Goal: Information Seeking & Learning: Learn about a topic

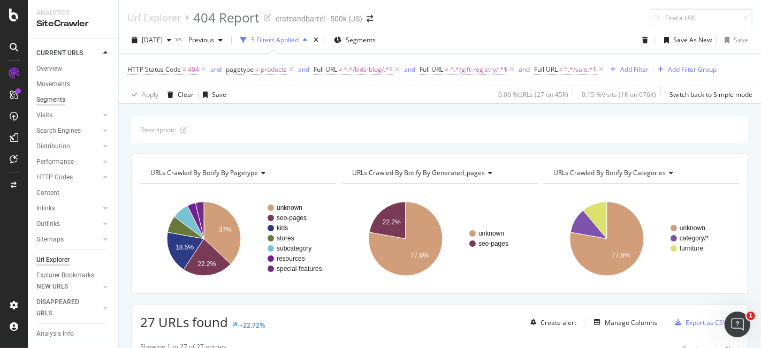
scroll to position [876, 0]
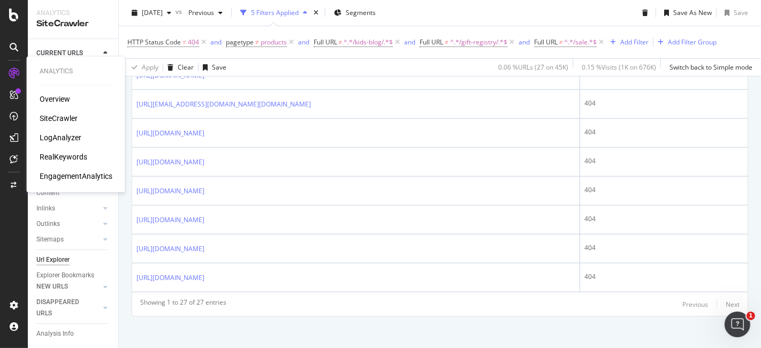
click at [55, 118] on div "SiteCrawler" at bounding box center [59, 118] width 38 height 11
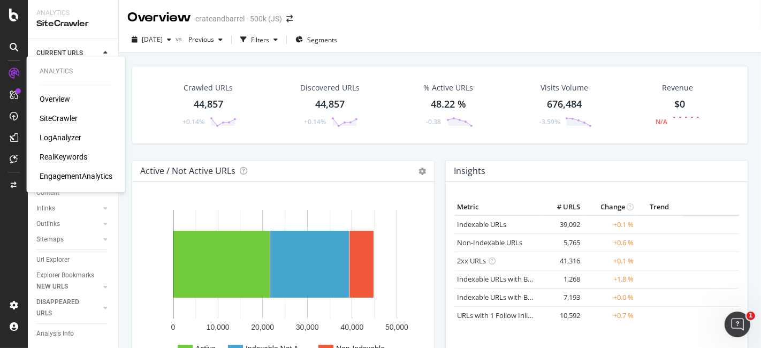
click at [58, 157] on div "RealKeywords" at bounding box center [64, 156] width 48 height 11
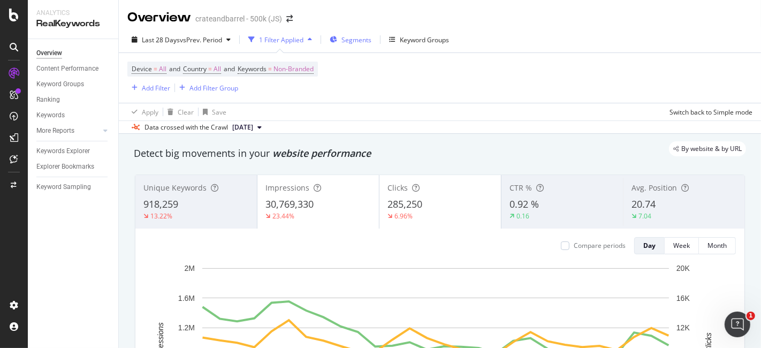
click at [340, 42] on div "Segments" at bounding box center [351, 40] width 42 height 16
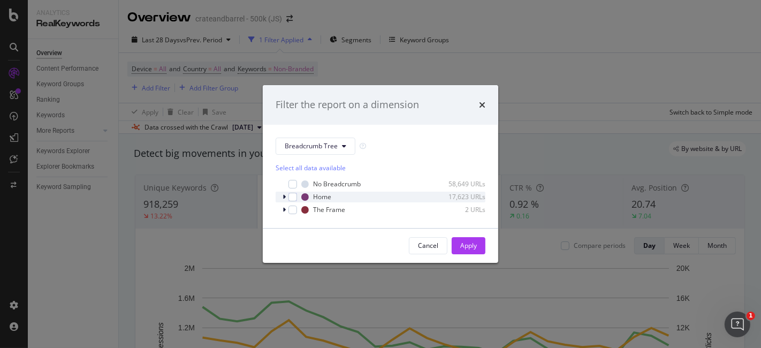
click at [281, 197] on div "Home 17,623 URLs" at bounding box center [381, 197] width 210 height 11
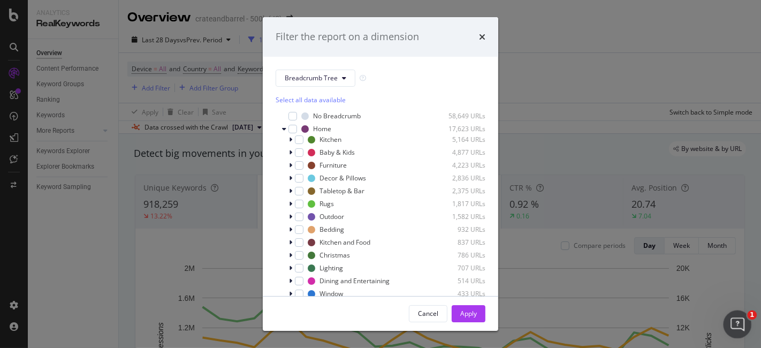
click at [733, 317] on icon "Open Intercom Messenger" at bounding box center [736, 323] width 18 height 18
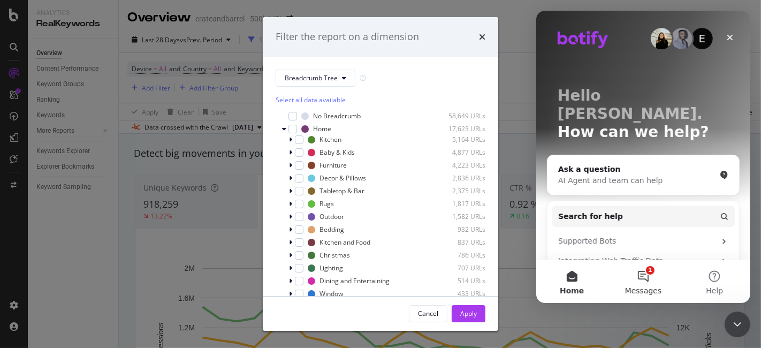
click at [654, 284] on button "1 Messages" at bounding box center [642, 281] width 71 height 43
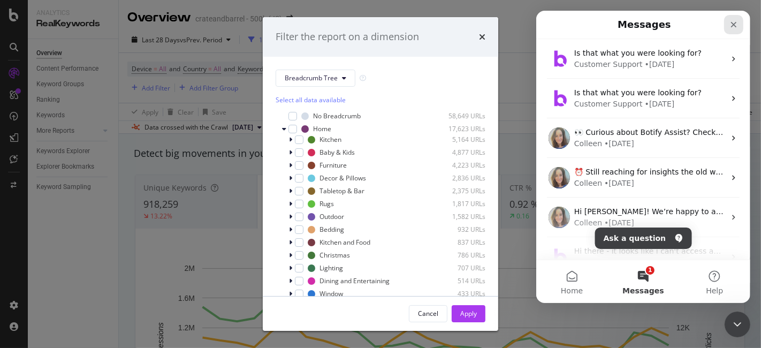
click at [731, 27] on icon "Close" at bounding box center [733, 24] width 9 height 9
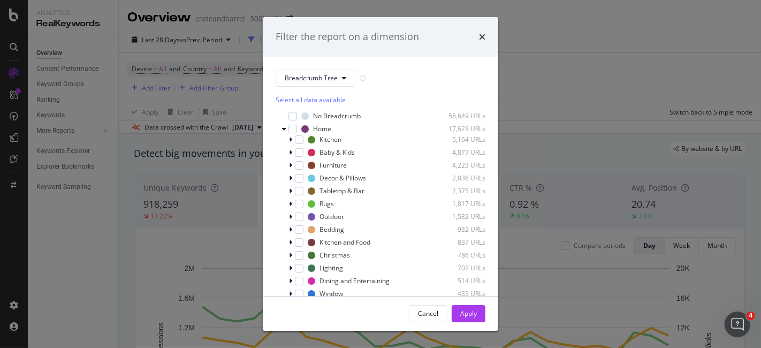
click at [483, 34] on icon "times" at bounding box center [482, 37] width 6 height 9
